Goal: Find specific page/section: Find specific page/section

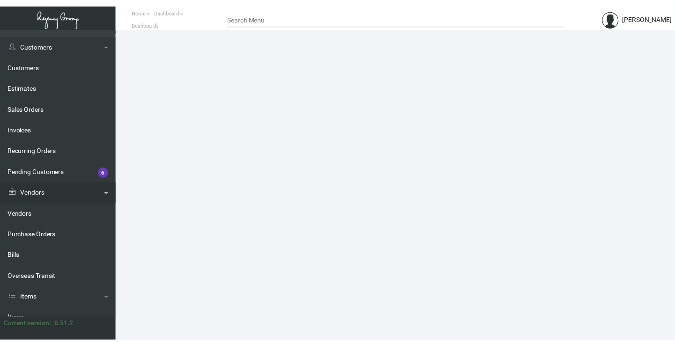
scroll to position [62, 0]
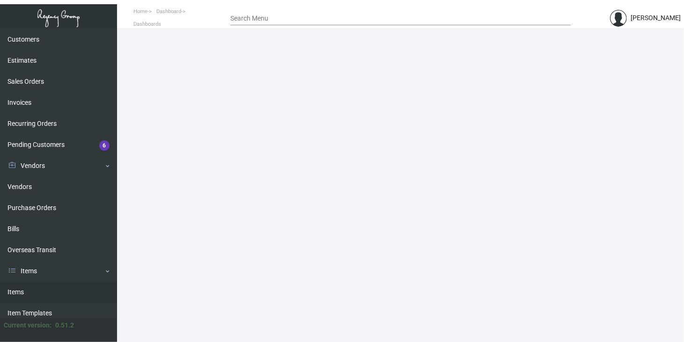
click at [21, 292] on link "Items" at bounding box center [58, 292] width 117 height 21
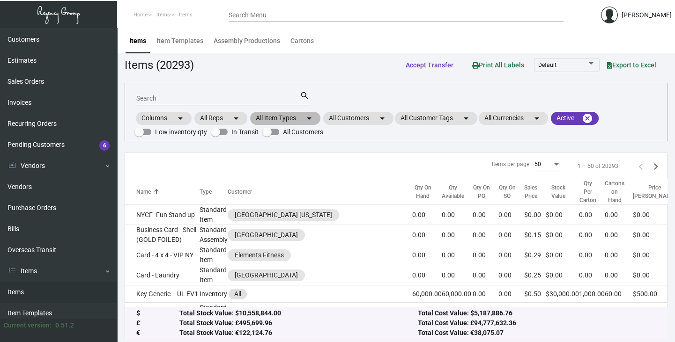
click at [292, 116] on mat-chip "All Item Types arrow_drop_down" at bounding box center [285, 118] width 70 height 13
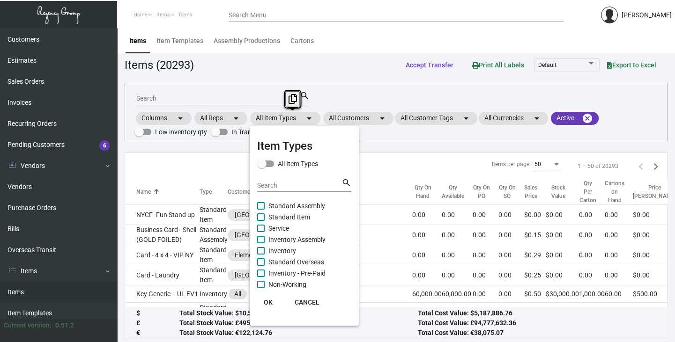
click at [265, 182] on input "Search" at bounding box center [299, 185] width 84 height 7
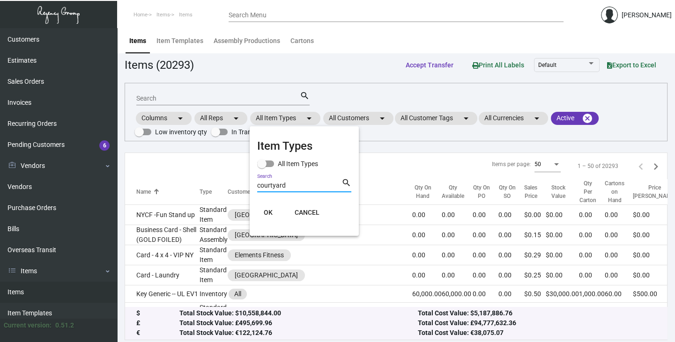
type input "courtyard"
click at [410, 146] on div at bounding box center [337, 171] width 675 height 342
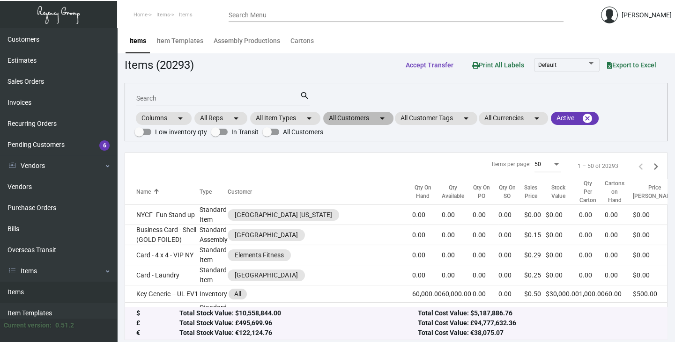
click at [353, 118] on mat-chip "All Customers arrow_drop_down" at bounding box center [358, 118] width 70 height 13
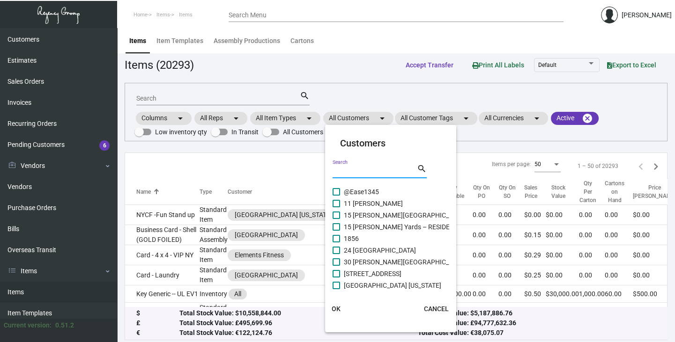
click at [344, 169] on input "Search" at bounding box center [374, 171] width 84 height 7
type input "courtyard"
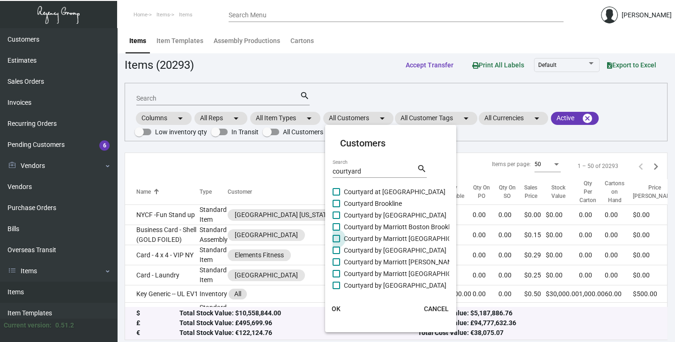
click at [337, 238] on span at bounding box center [335, 238] width 7 height 7
click at [336, 243] on input "Courtyard by Marriott [GEOGRAPHIC_DATA]" at bounding box center [336, 243] width 0 height 0
checkbox input "true"
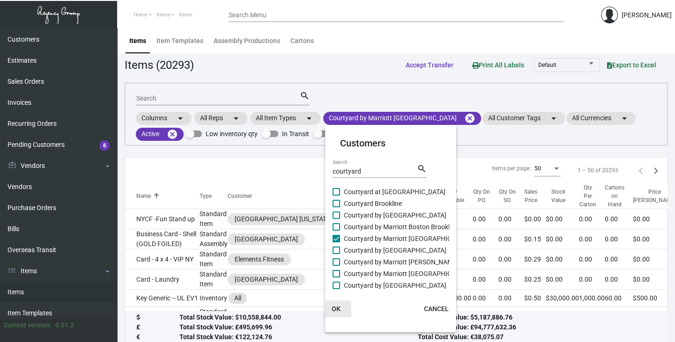
click at [340, 307] on span "OK" at bounding box center [336, 308] width 9 height 7
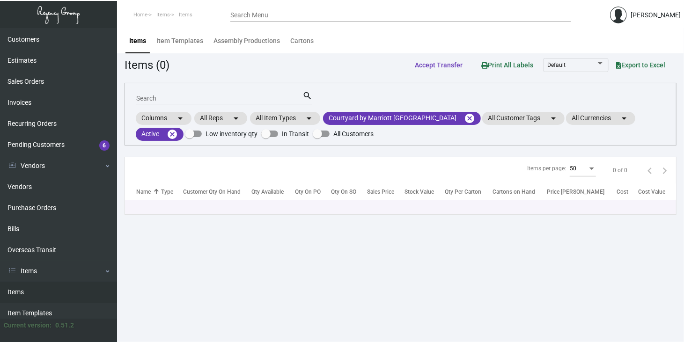
click at [148, 96] on input "Search" at bounding box center [219, 98] width 166 height 7
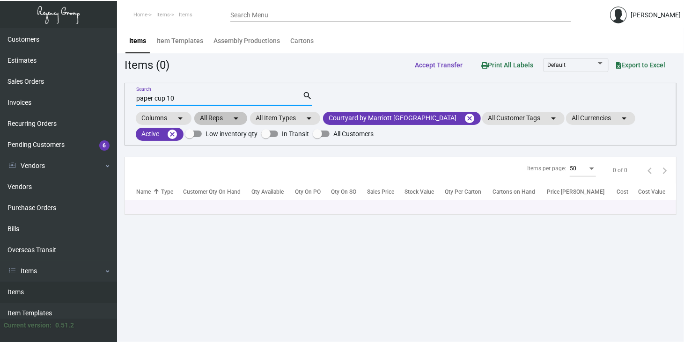
type input "paper cup 10"
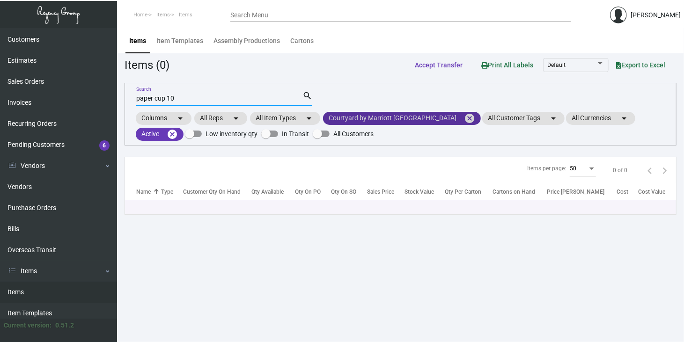
click at [464, 117] on mat-icon "cancel" at bounding box center [469, 118] width 11 height 11
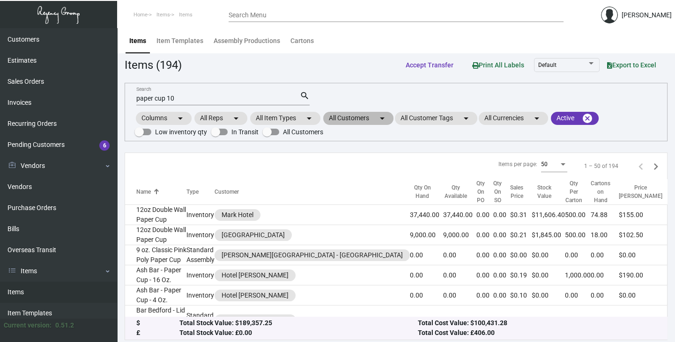
click at [342, 116] on mat-chip "All Customers arrow_drop_down" at bounding box center [358, 118] width 70 height 13
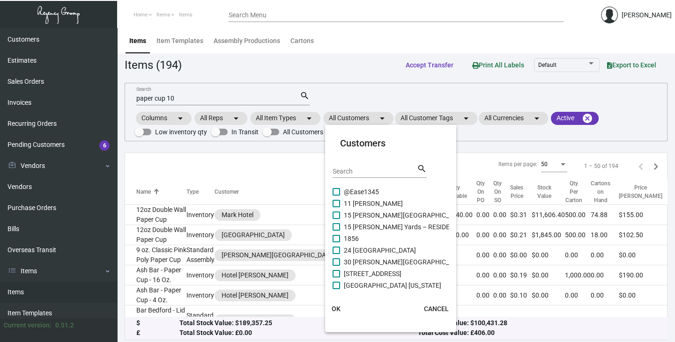
click at [343, 170] on input "Search" at bounding box center [374, 171] width 84 height 7
